Goal: Task Accomplishment & Management: Use online tool/utility

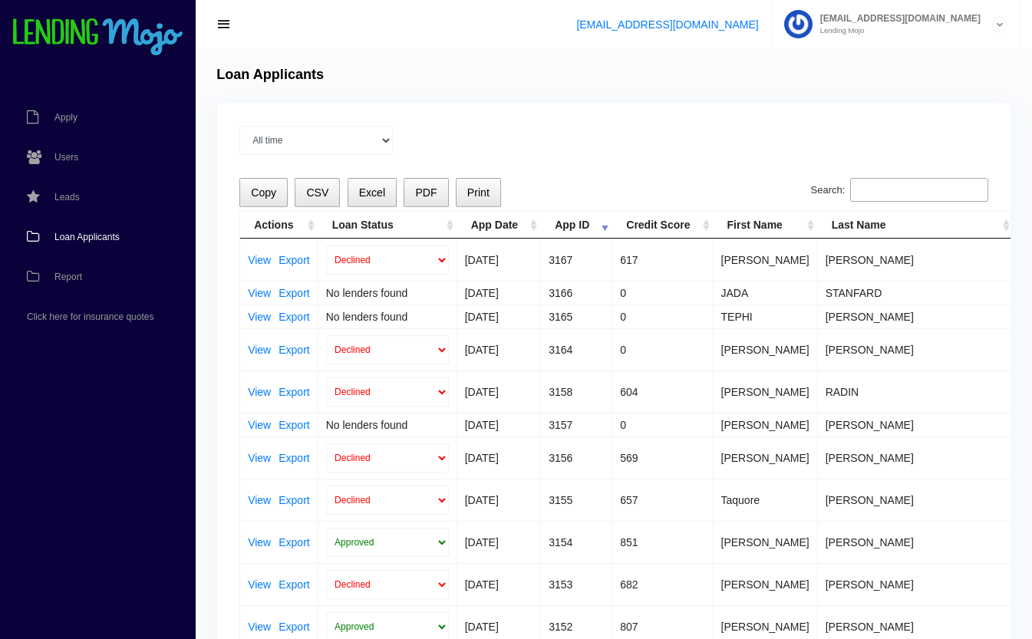
click at [870, 187] on input "Search:" at bounding box center [919, 190] width 138 height 25
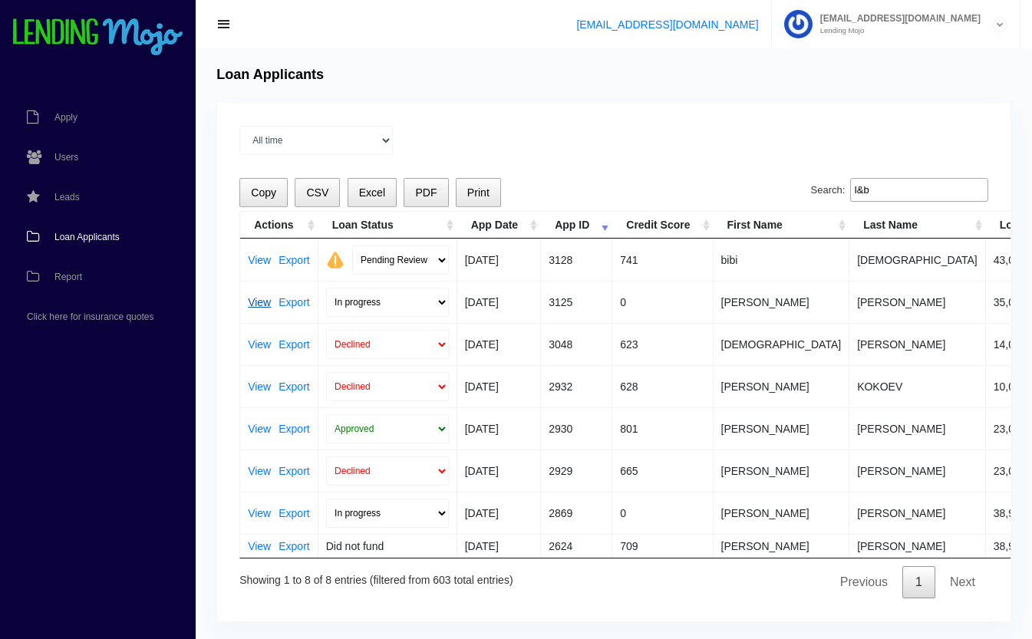
type input "l&b"
click at [254, 303] on link "View" at bounding box center [259, 302] width 23 height 11
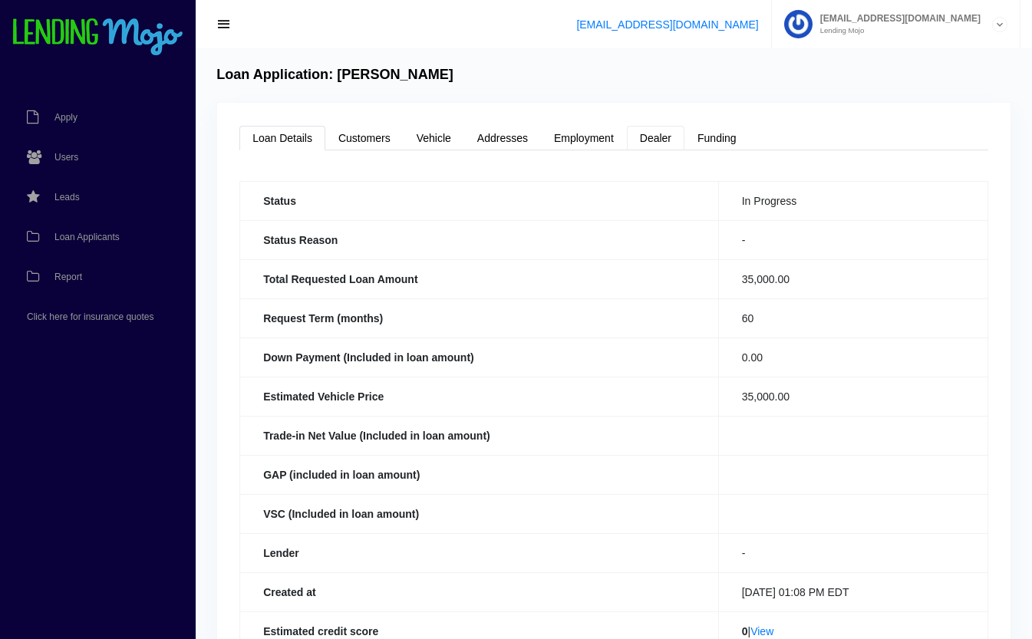
click at [664, 137] on link "Dealer" at bounding box center [656, 138] width 58 height 25
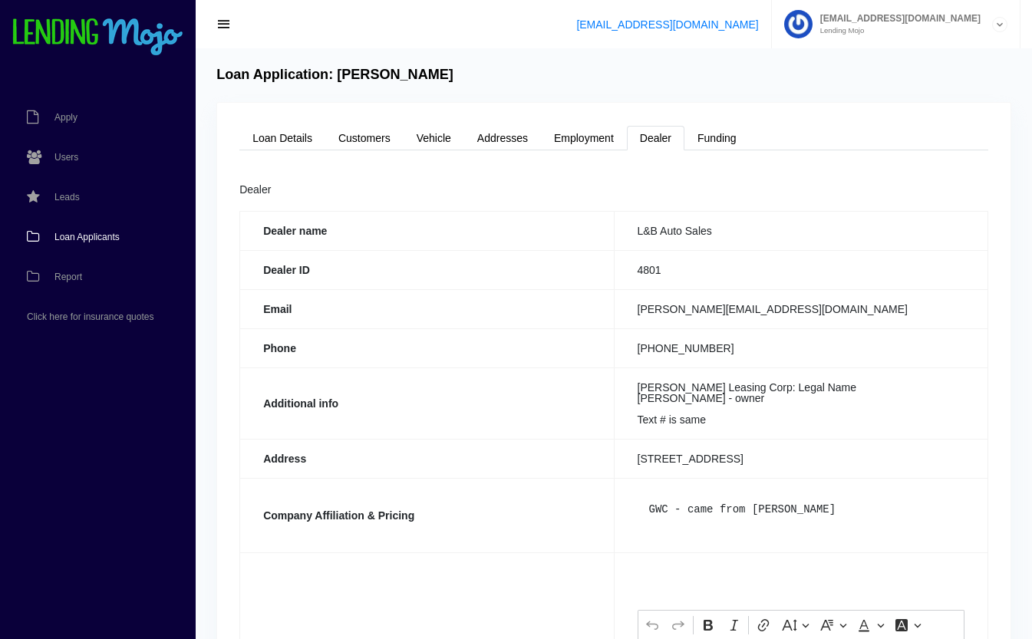
click at [95, 230] on link "Loan Applicants" at bounding box center [90, 237] width 180 height 40
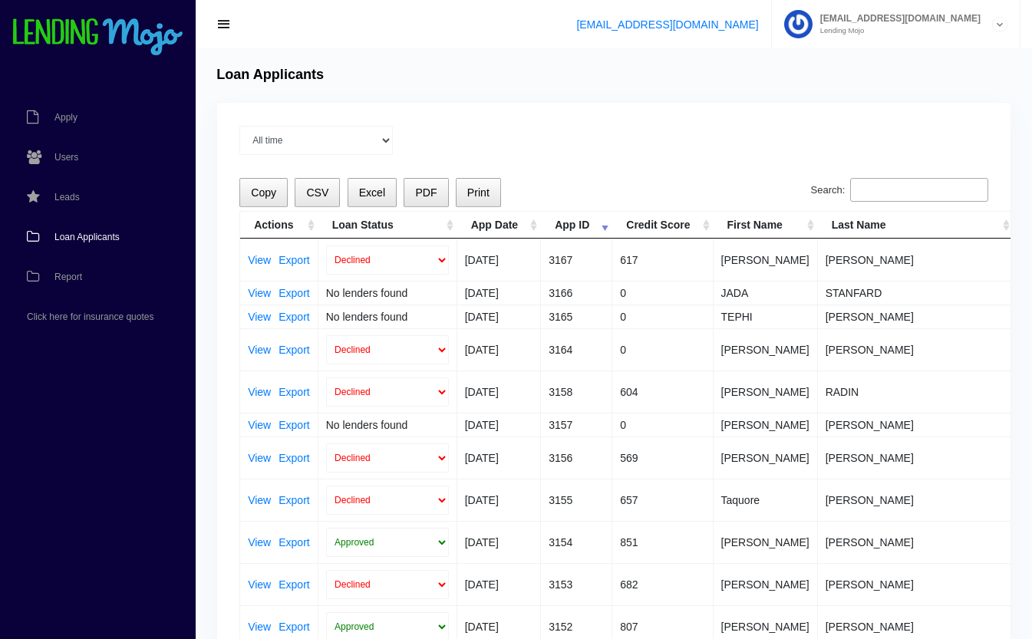
click at [915, 190] on input "Search:" at bounding box center [919, 190] width 138 height 25
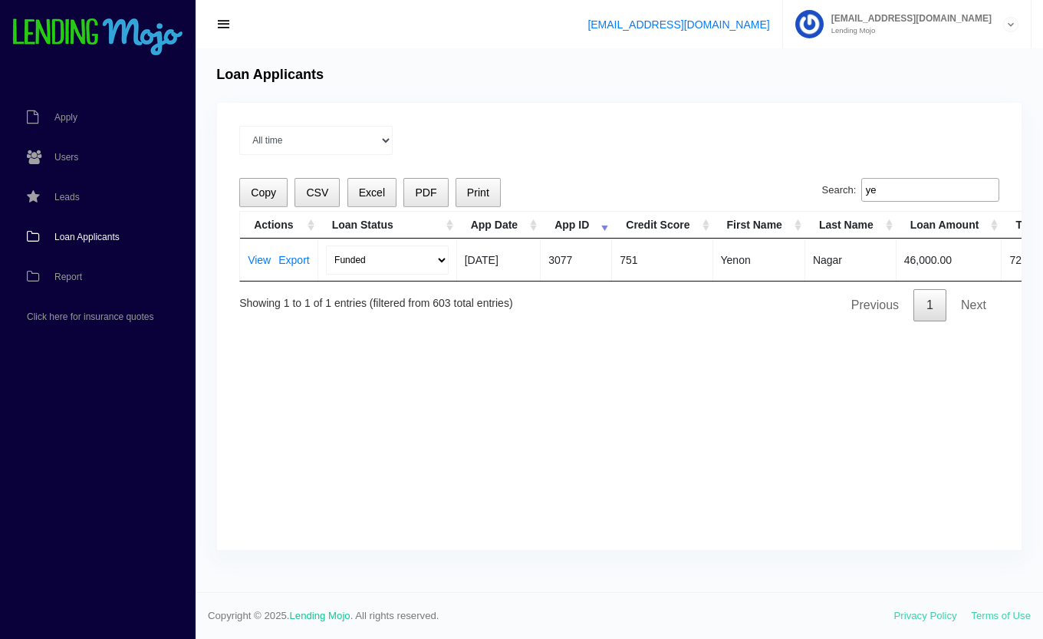
type input "y"
type input "admir"
click at [266, 252] on td "View Export" at bounding box center [279, 260] width 78 height 42
click at [264, 259] on link "View" at bounding box center [259, 260] width 23 height 11
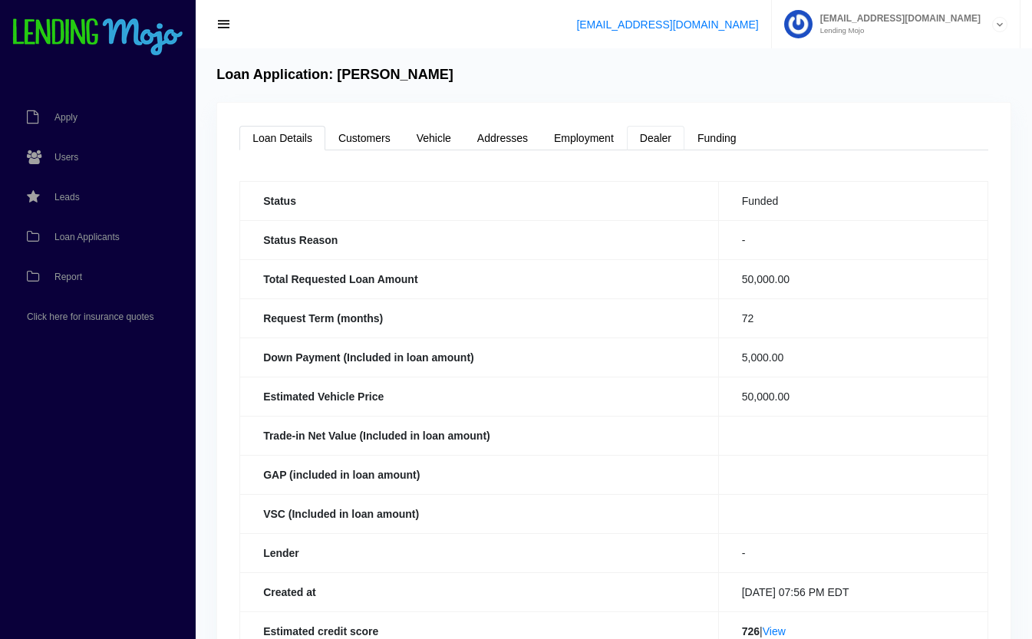
click at [654, 142] on link "Dealer" at bounding box center [656, 138] width 58 height 25
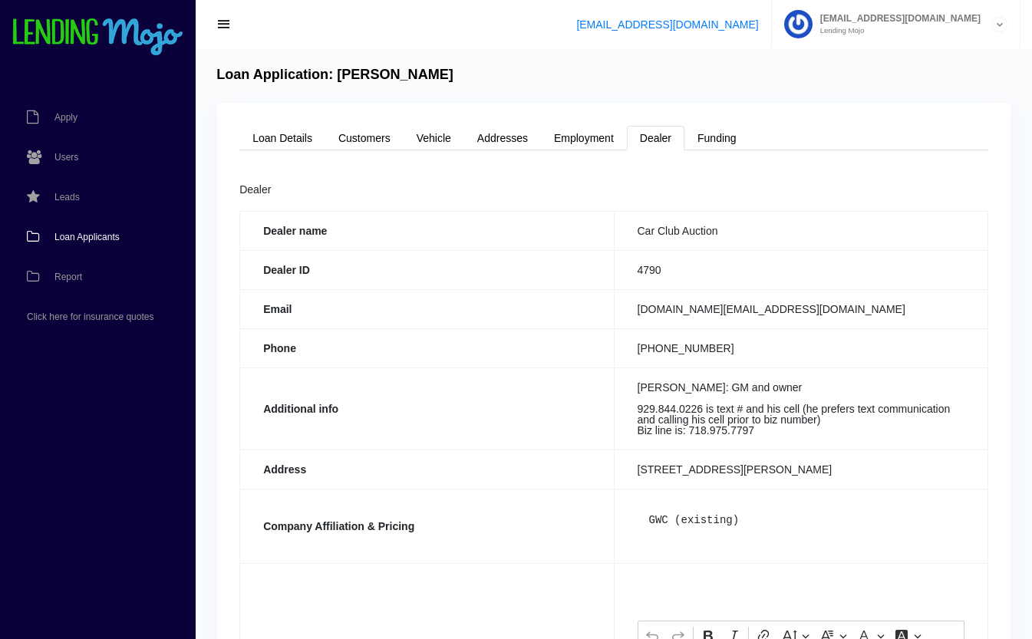
click at [88, 230] on link "Loan Applicants" at bounding box center [90, 237] width 180 height 40
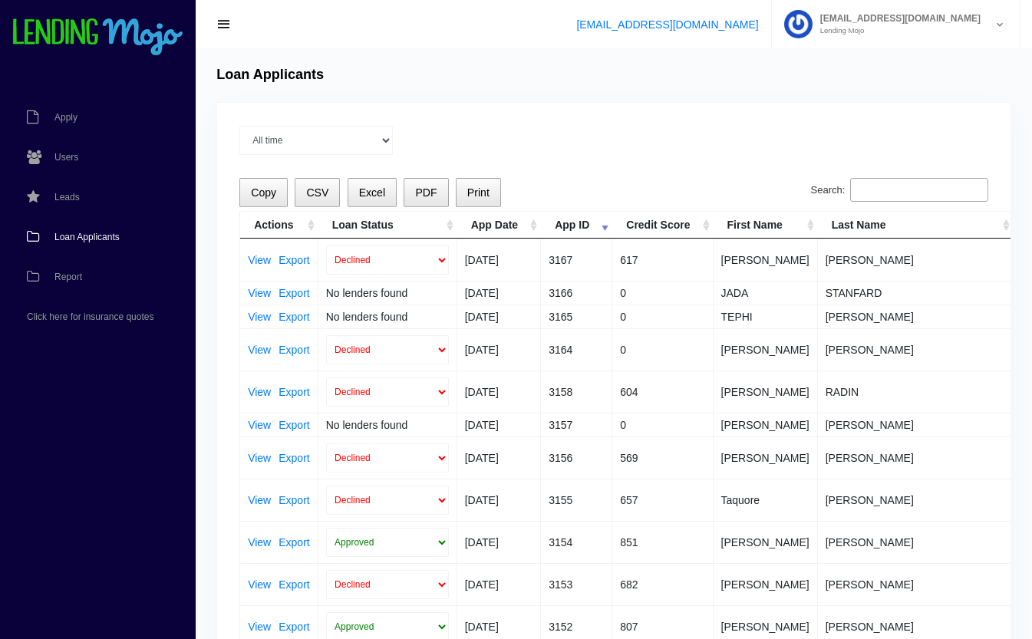
click at [905, 189] on input "Search:" at bounding box center [919, 190] width 138 height 25
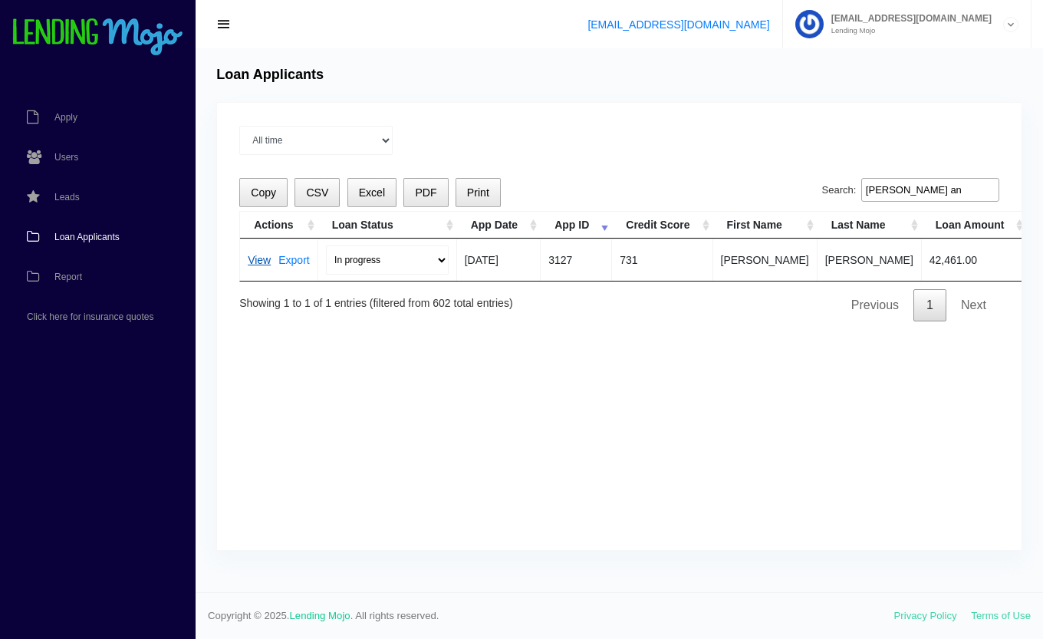
type input "dawn an"
click at [259, 261] on link "View" at bounding box center [259, 260] width 23 height 11
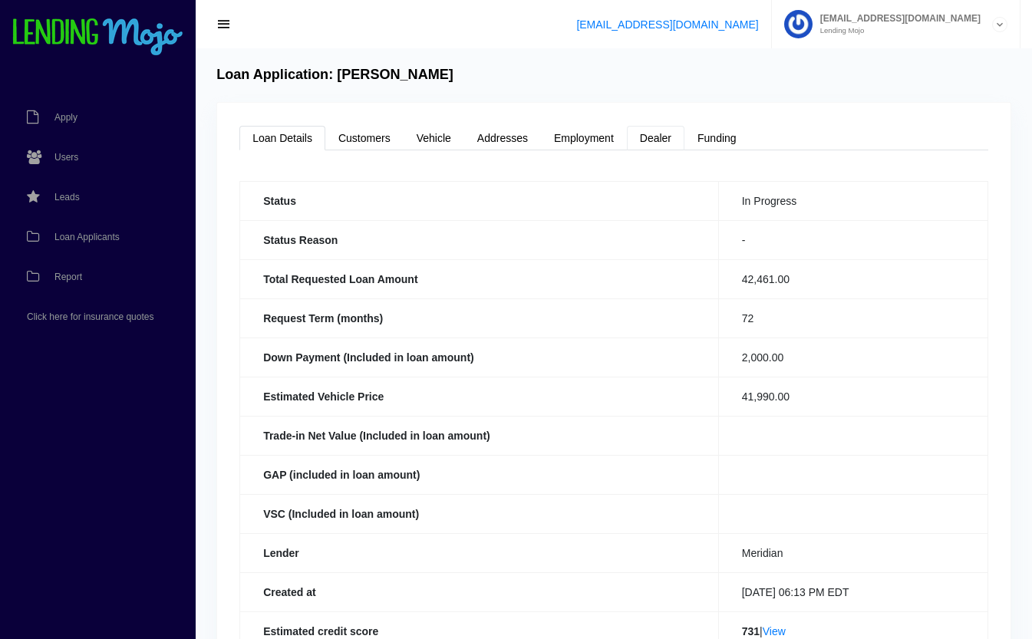
click at [673, 141] on link "Dealer" at bounding box center [656, 138] width 58 height 25
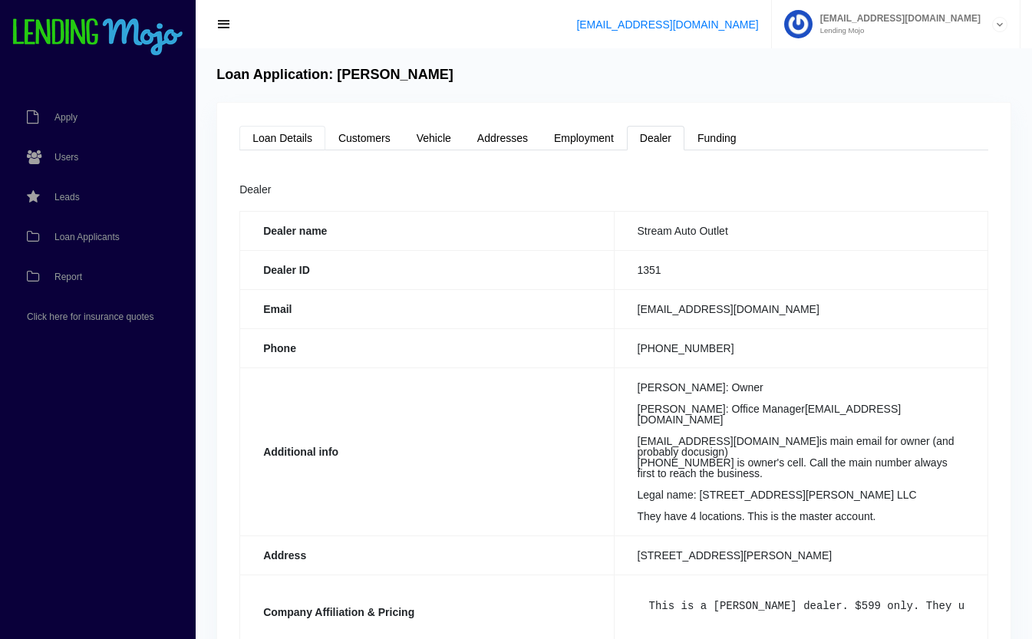
click at [278, 140] on link "Loan Details" at bounding box center [282, 138] width 86 height 25
